Goal: Task Accomplishment & Management: Manage account settings

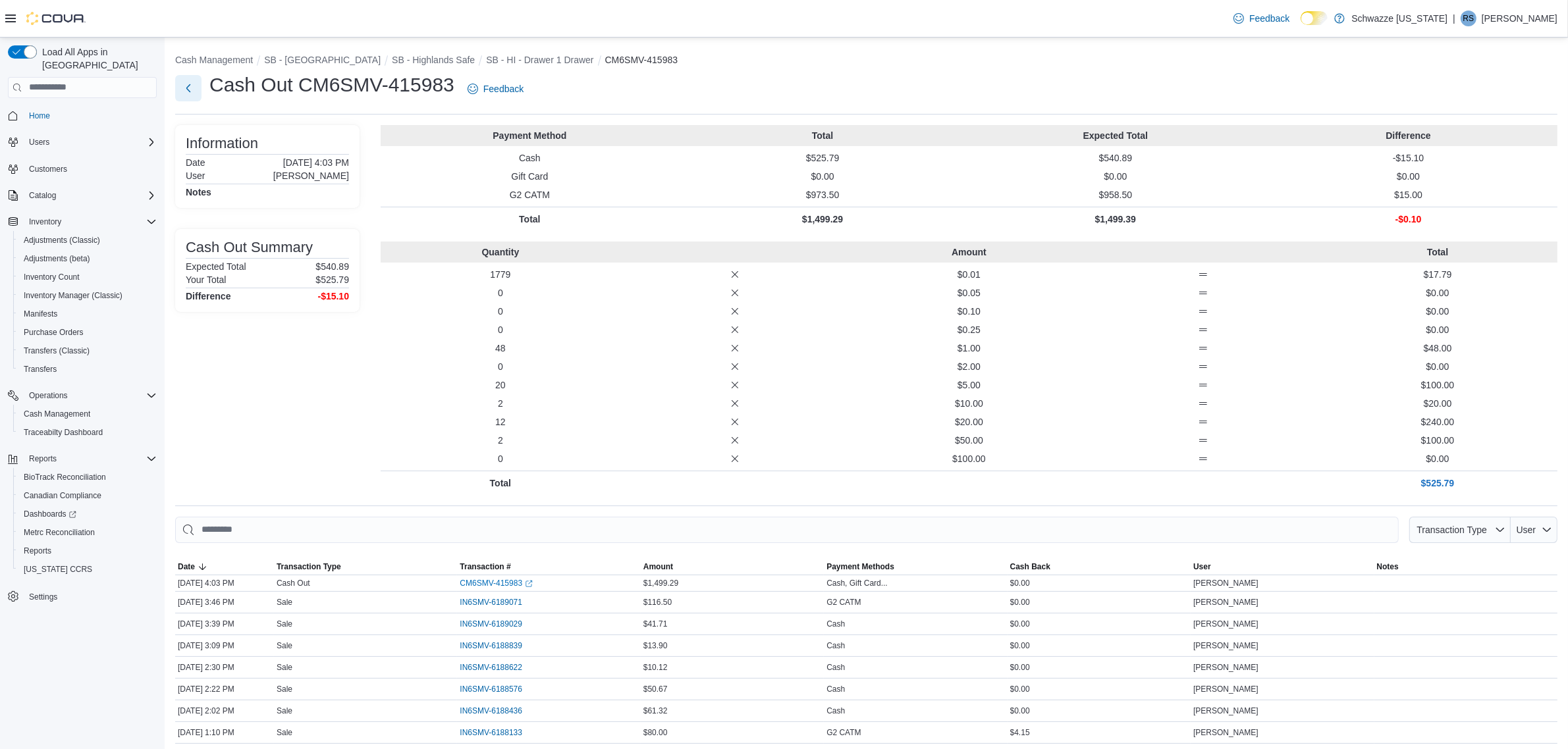
click at [199, 89] on button "Next" at bounding box center [189, 88] width 26 height 26
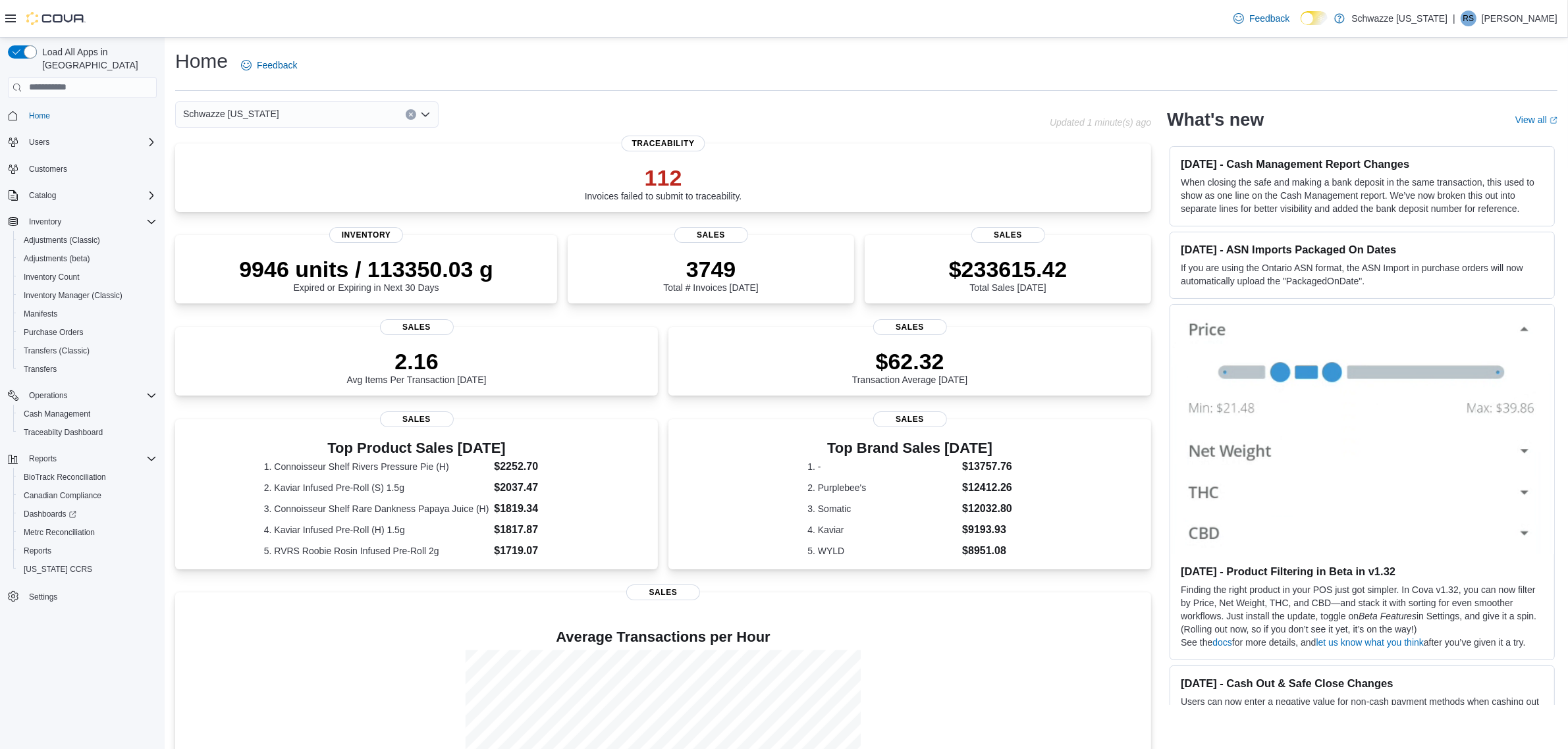
click at [1500, 26] on div "Feedback Dark Mode Schwazze Colorado | RS River Smith" at bounding box center [1393, 19] width 329 height 26
click at [1528, 11] on p "River Smith" at bounding box center [1520, 19] width 76 height 15
click at [1491, 128] on button "Sign Out" at bounding box center [1491, 132] width 121 height 21
